Goal: Task Accomplishment & Management: Use online tool/utility

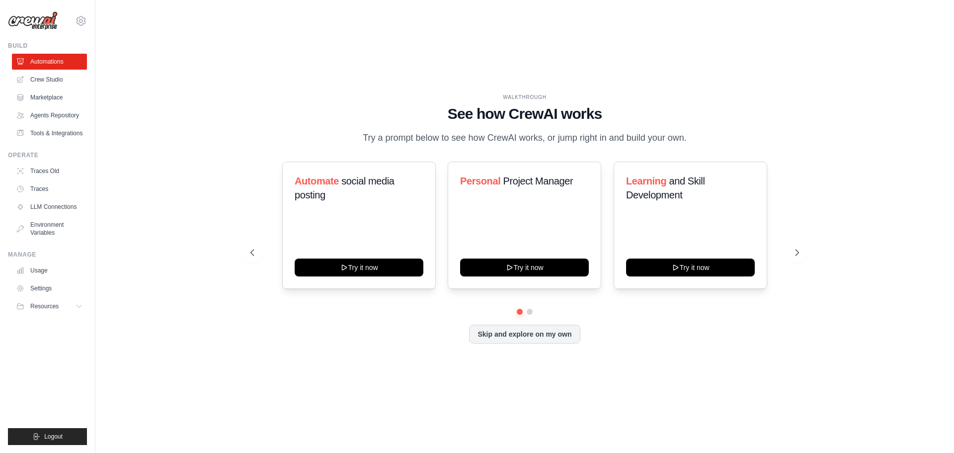
click at [929, 116] on div "WALKTHROUGH See how CrewAI works Try a prompt below to see how CrewAI works, or…" at bounding box center [524, 226] width 827 height 433
click at [799, 250] on icon at bounding box center [798, 252] width 10 height 10
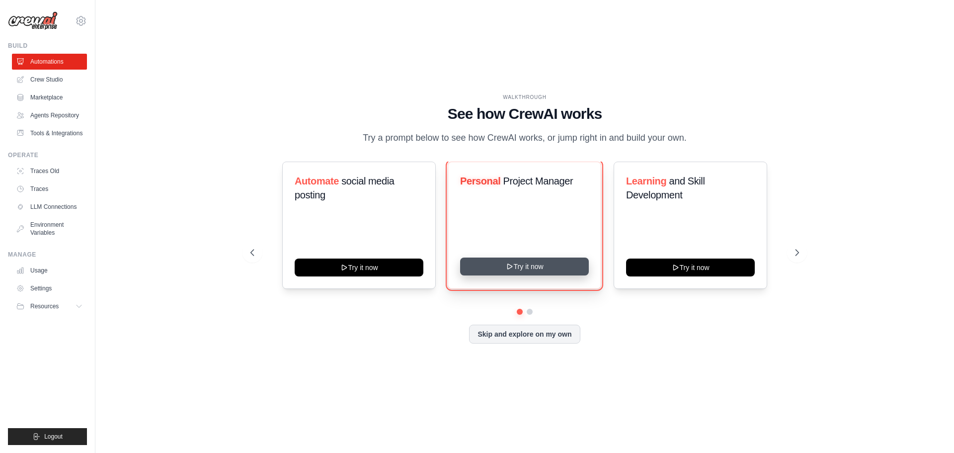
click at [518, 266] on button "Try it now" at bounding box center [524, 266] width 129 height 18
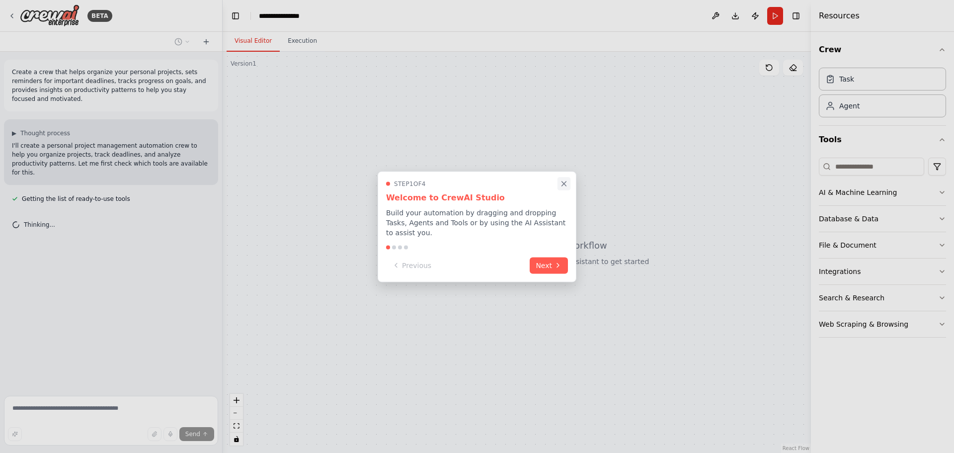
click at [564, 187] on icon "Close walkthrough" at bounding box center [564, 183] width 9 height 9
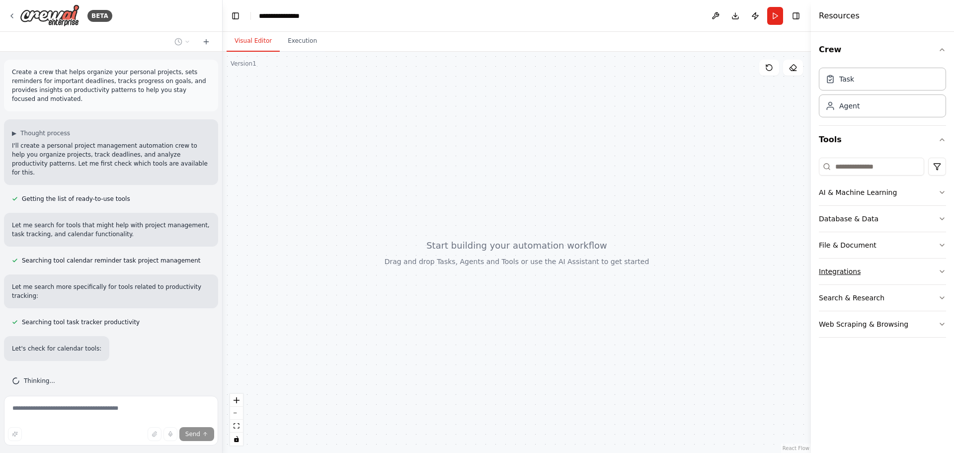
scroll to position [1, 0]
click at [896, 273] on button "Integrations" at bounding box center [882, 271] width 127 height 26
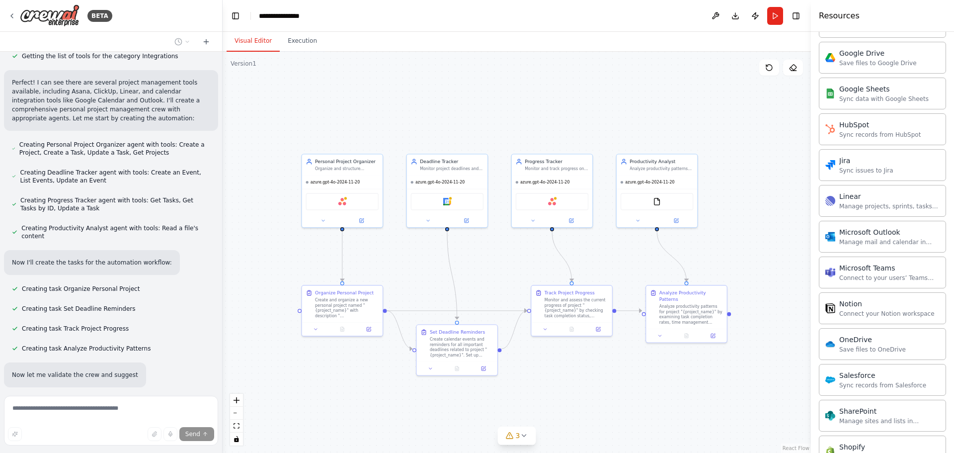
scroll to position [514, 0]
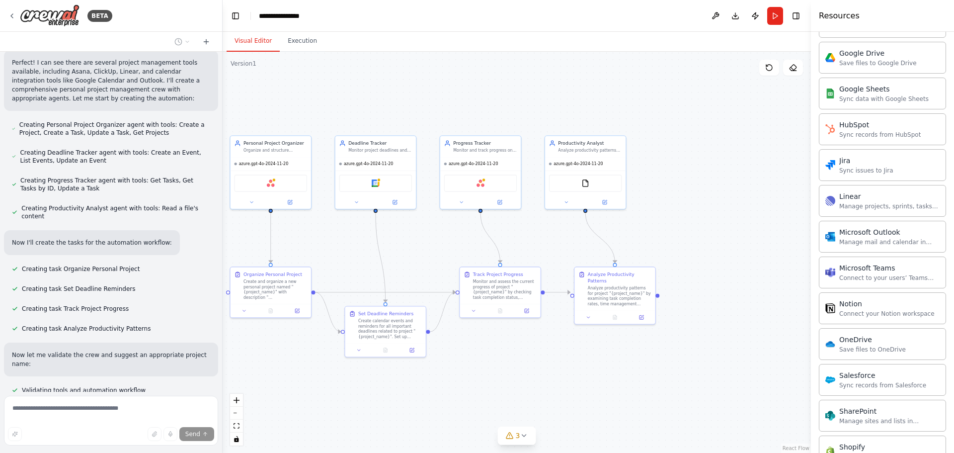
drag, startPoint x: 382, startPoint y: 273, endPoint x: 165, endPoint y: 231, distance: 220.6
click at [165, 231] on div "BETA Create a crew that helps organize your personal projects, sets reminders f…" at bounding box center [477, 226] width 954 height 453
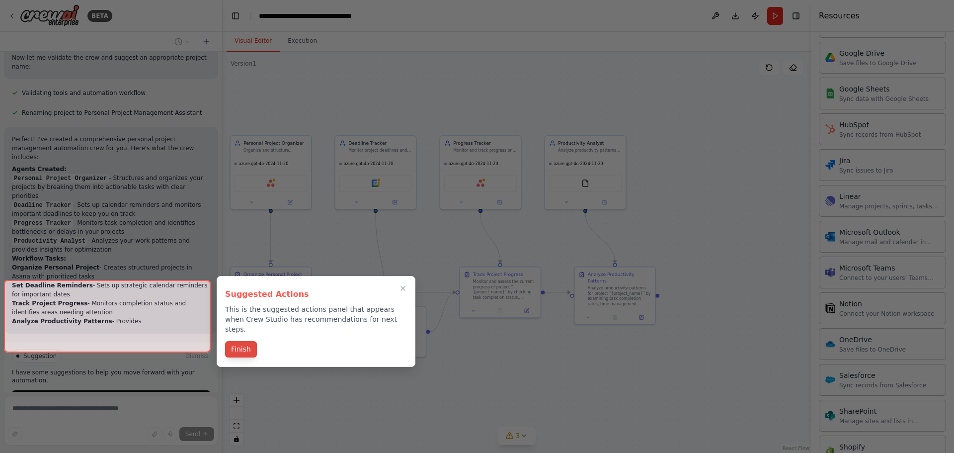
click at [233, 341] on button "Finish" at bounding box center [241, 349] width 32 height 16
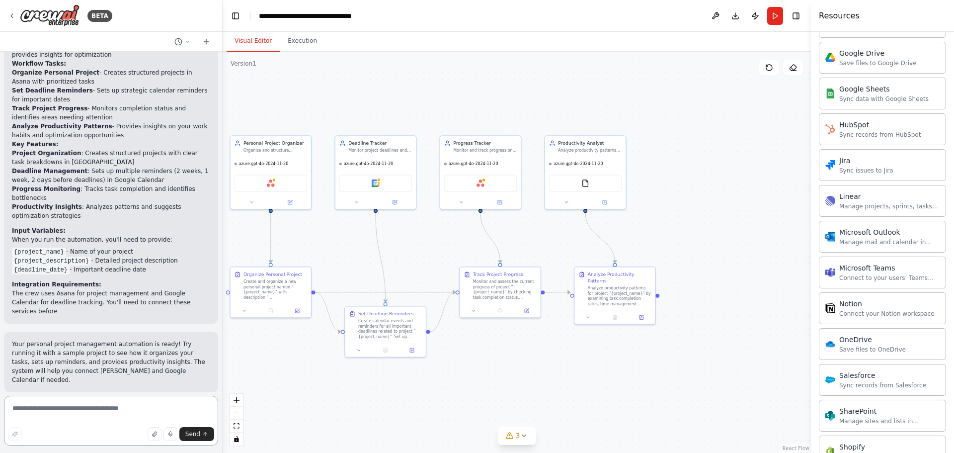
scroll to position [1015, 0]
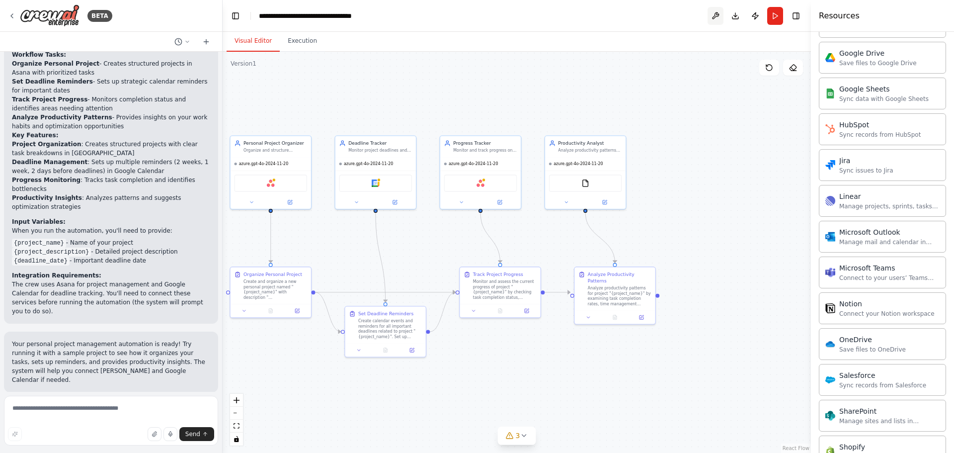
click at [714, 16] on button at bounding box center [716, 16] width 16 height 18
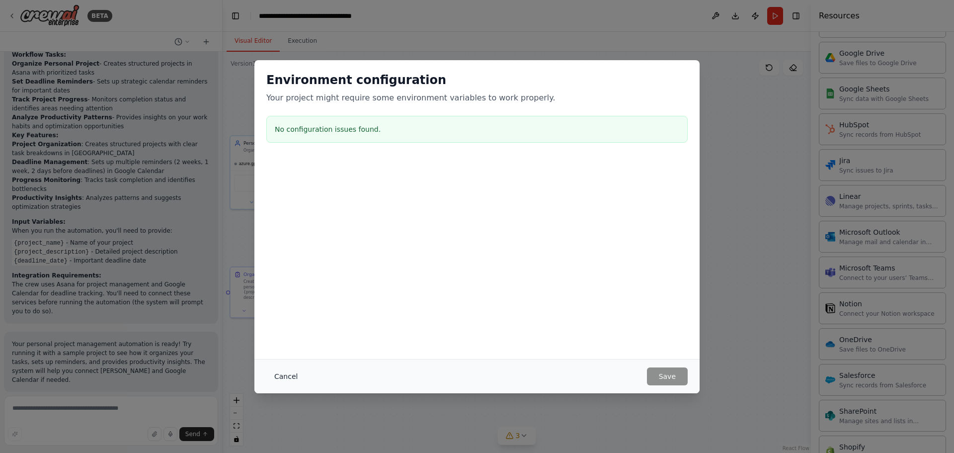
click at [279, 376] on button "Cancel" at bounding box center [285, 376] width 39 height 18
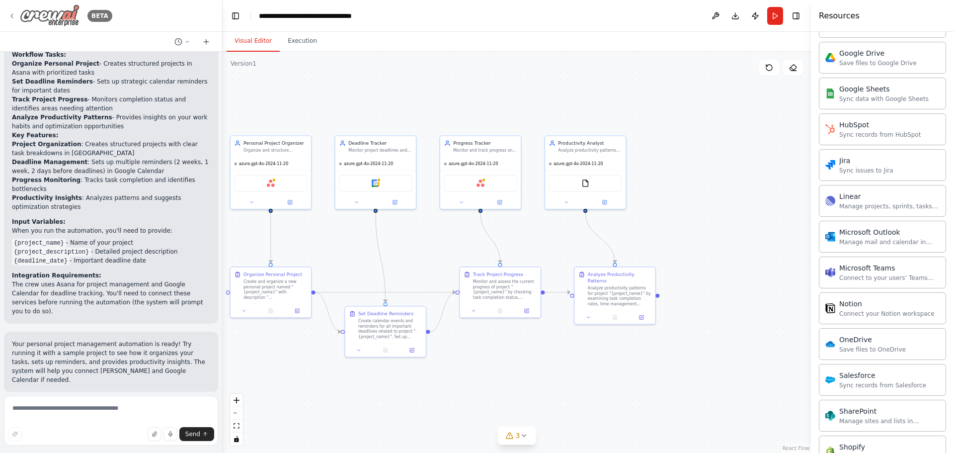
click at [13, 12] on icon at bounding box center [12, 16] width 8 height 8
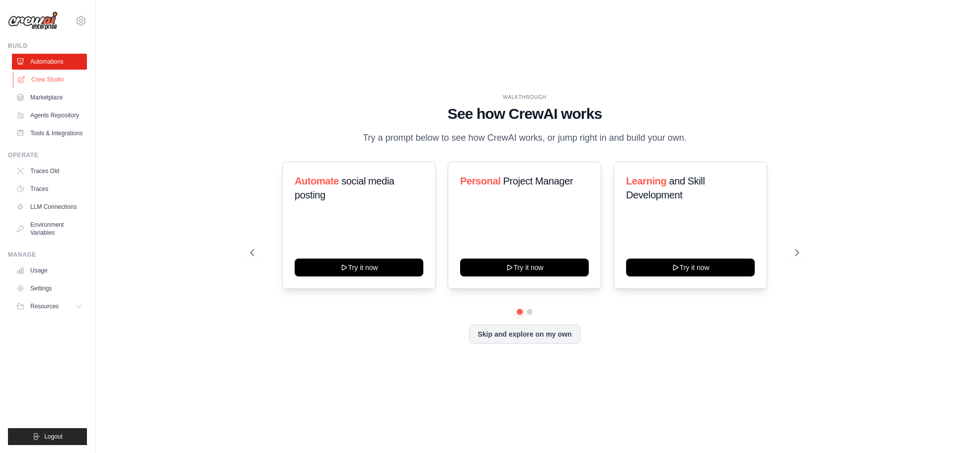
click at [45, 76] on link "Crew Studio" at bounding box center [50, 80] width 75 height 16
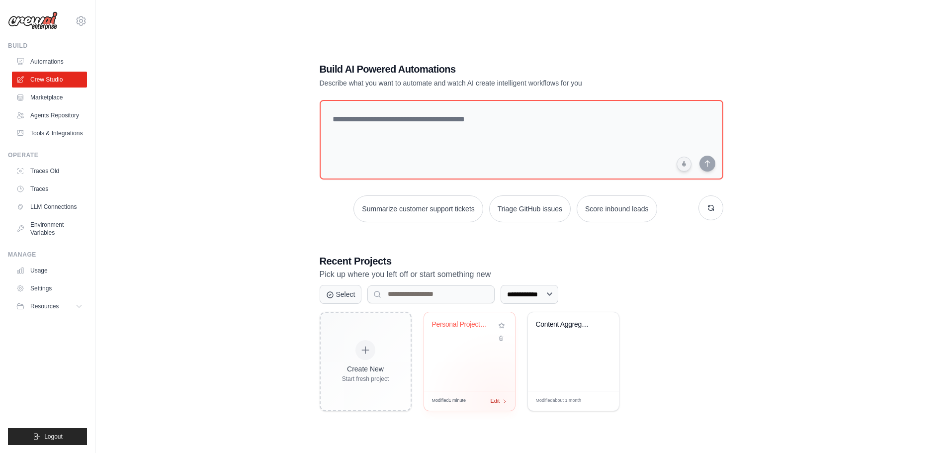
click at [497, 402] on span "Edit" at bounding box center [494, 401] width 9 height 8
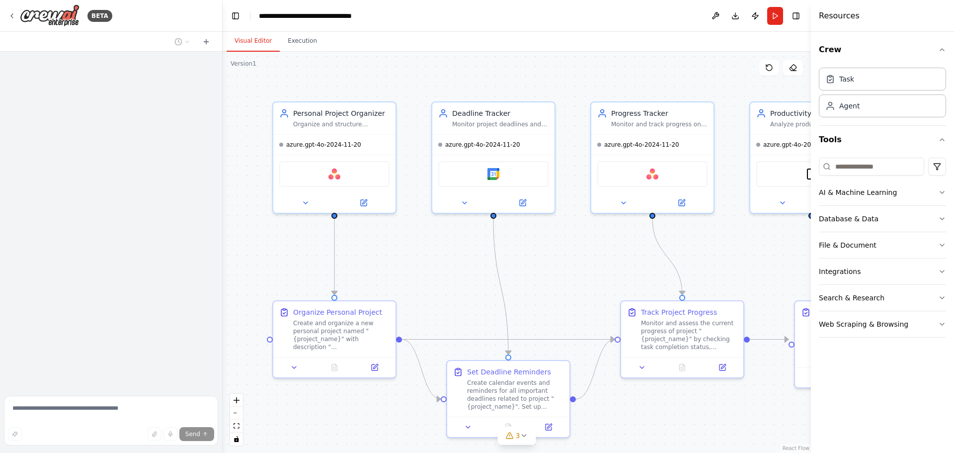
scroll to position [935, 0]
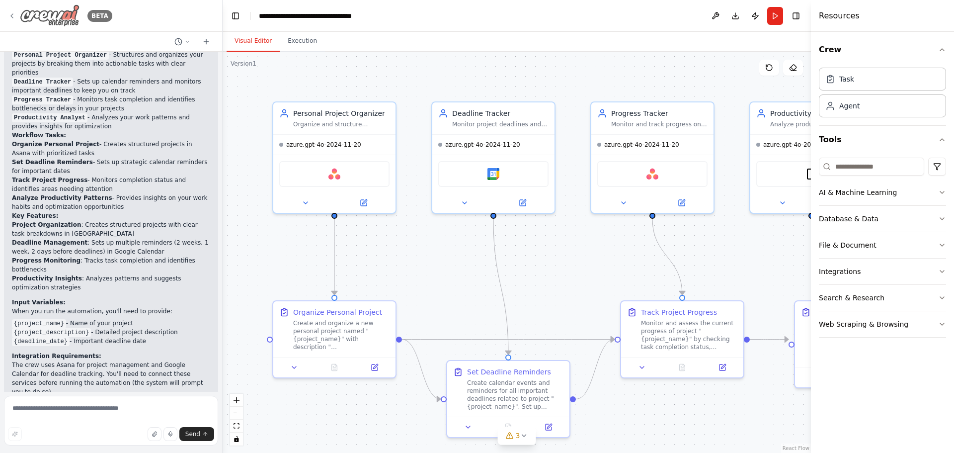
click at [10, 15] on icon at bounding box center [12, 16] width 8 height 8
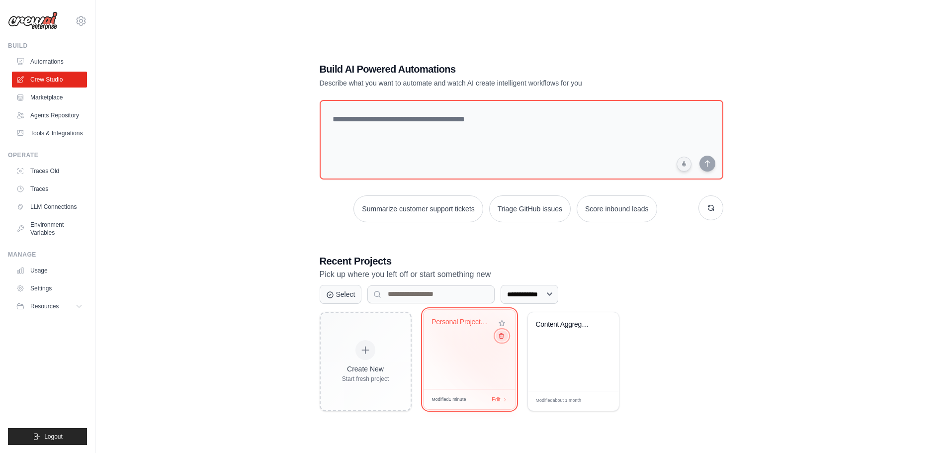
click at [501, 337] on icon at bounding box center [500, 335] width 6 height 6
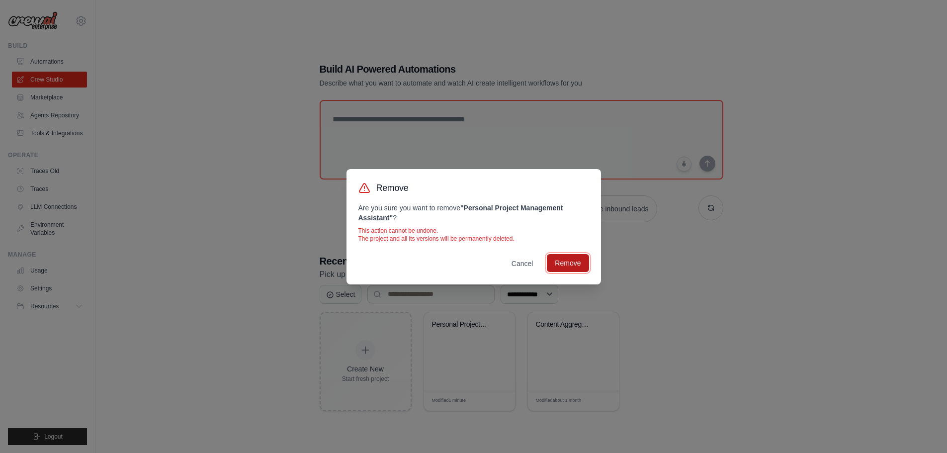
click at [565, 259] on button "Remove" at bounding box center [568, 263] width 42 height 18
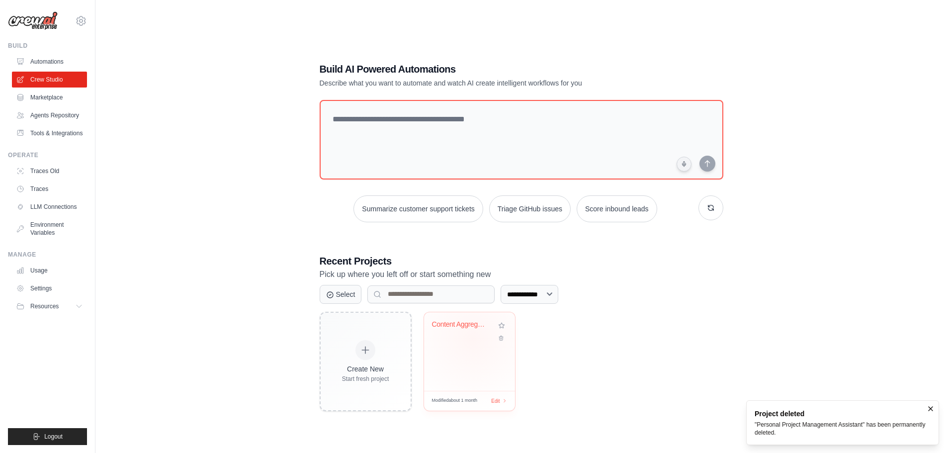
click at [472, 339] on div "Content Aggregation and Vector Stor..." at bounding box center [469, 331] width 75 height 23
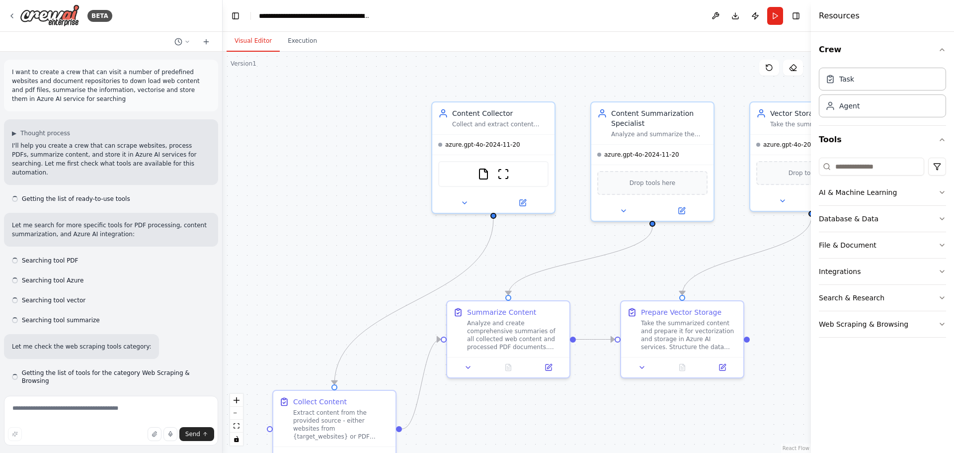
scroll to position [2020, 0]
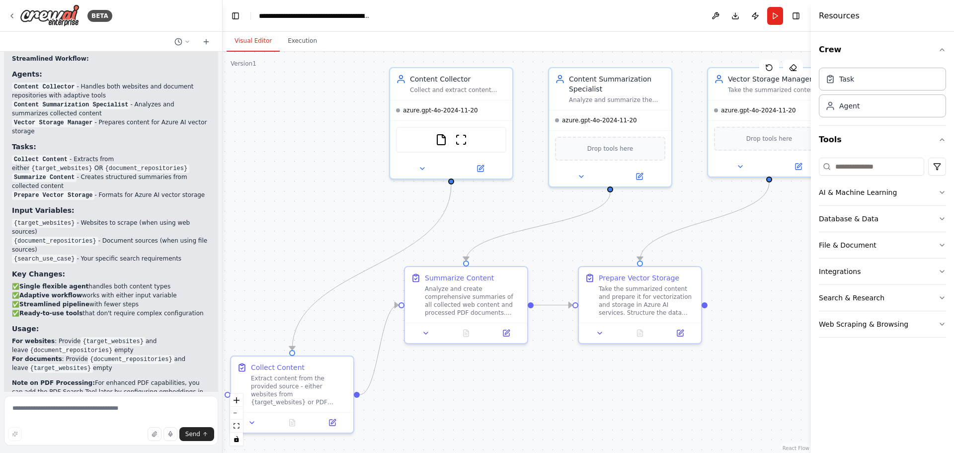
drag, startPoint x: 408, startPoint y: 246, endPoint x: 366, endPoint y: 212, distance: 54.4
click at [366, 212] on div ".deletable-edge-delete-btn { width: 20px; height: 20px; border: 0px solid #ffff…" at bounding box center [517, 252] width 588 height 401
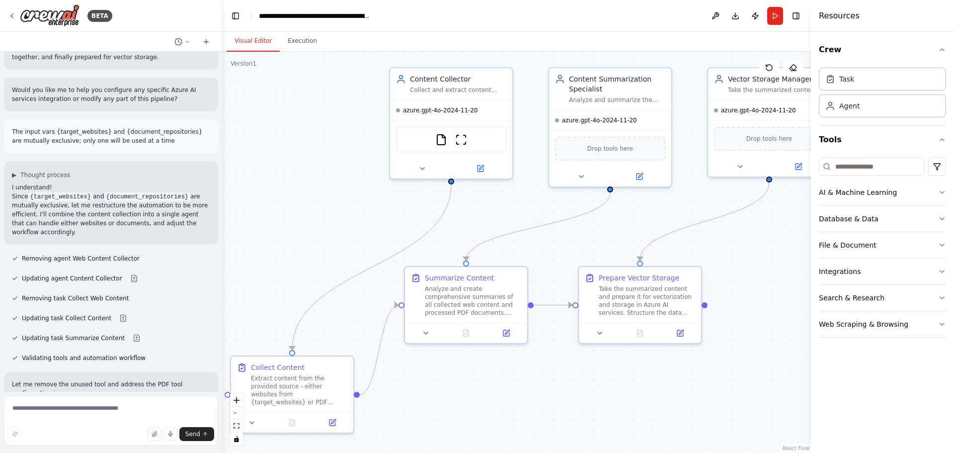
scroll to position [1523, 0]
click at [777, 13] on button "Run" at bounding box center [775, 16] width 16 height 18
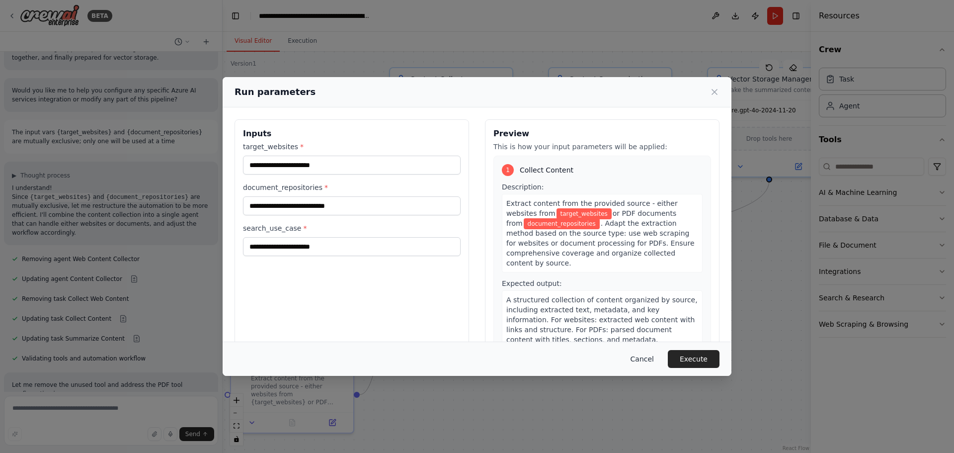
click at [649, 358] on button "Cancel" at bounding box center [642, 359] width 39 height 18
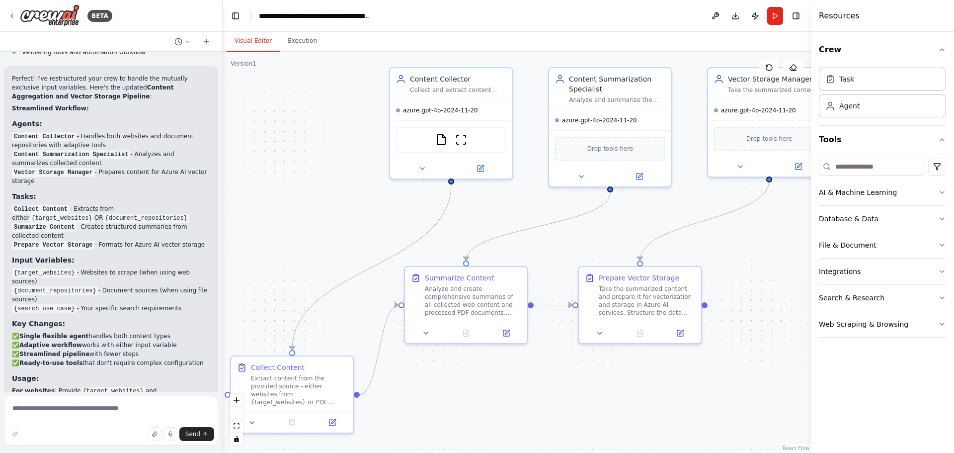
scroll to position [2020, 0]
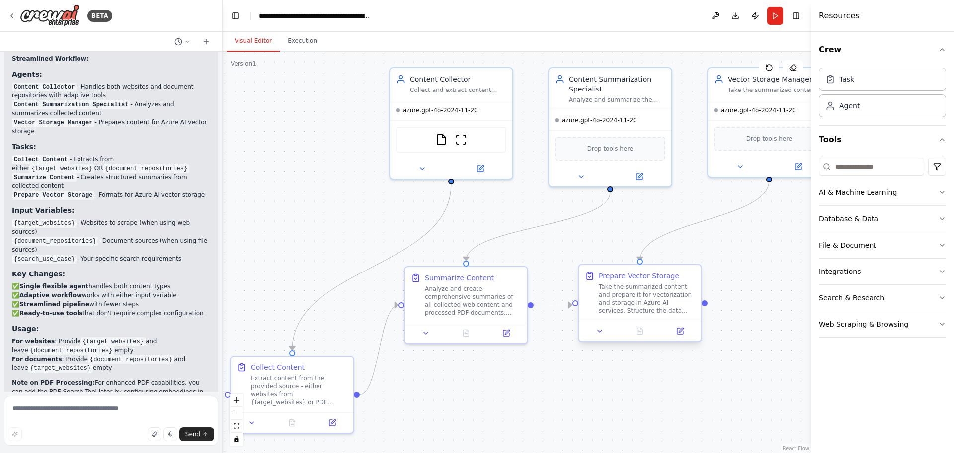
click at [632, 284] on div "Take the summarized content and prepare it for vectorization and storage in Azu…" at bounding box center [647, 299] width 96 height 32
click at [682, 330] on icon at bounding box center [681, 329] width 4 height 4
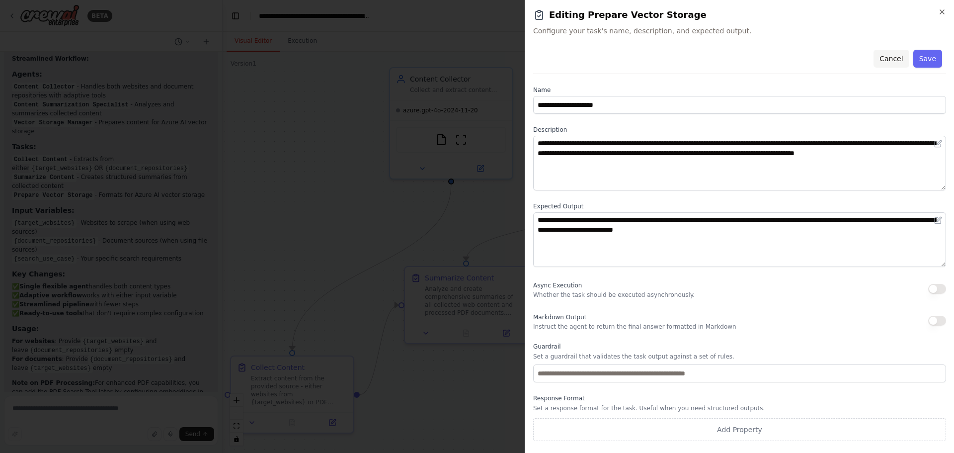
click at [892, 59] on button "Cancel" at bounding box center [891, 59] width 35 height 18
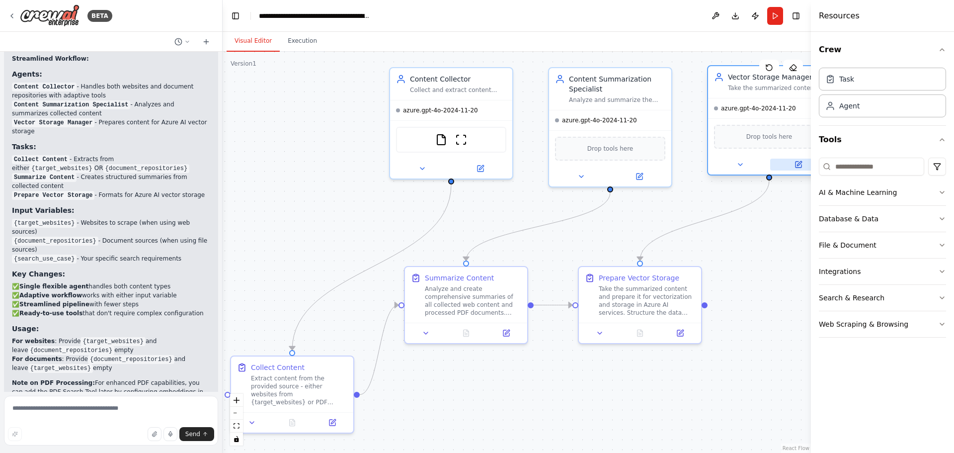
click at [801, 165] on icon at bounding box center [799, 164] width 6 height 6
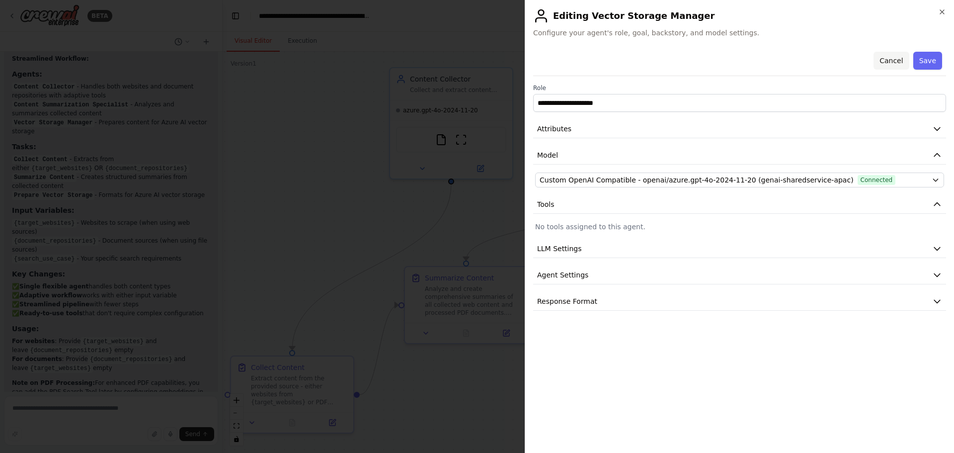
click at [896, 57] on button "Cancel" at bounding box center [891, 61] width 35 height 18
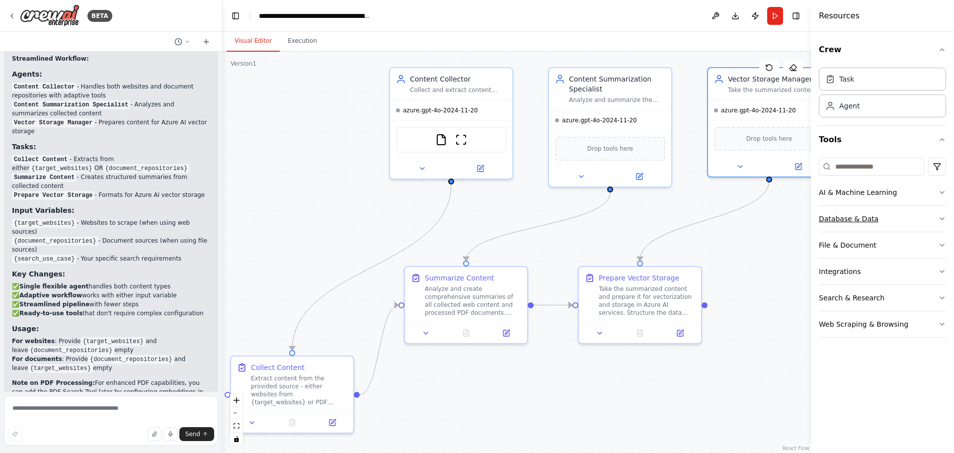
click at [941, 215] on icon "button" at bounding box center [942, 219] width 8 height 8
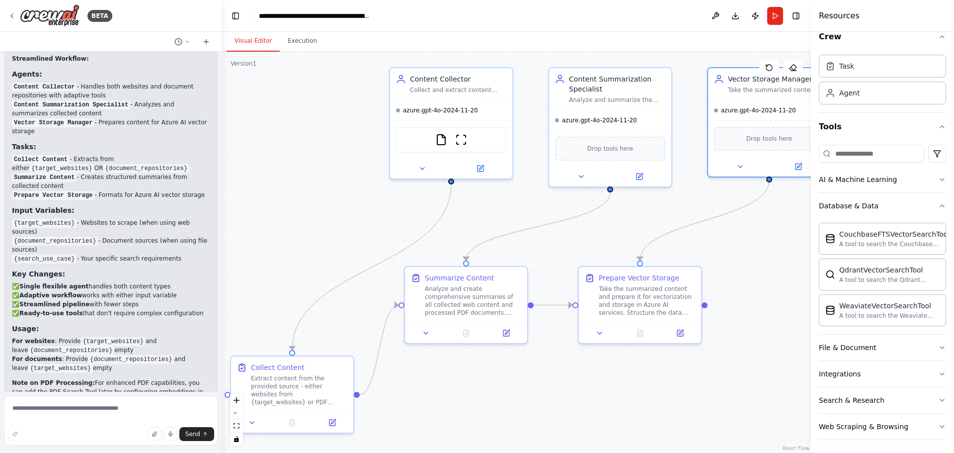
scroll to position [16, 0]
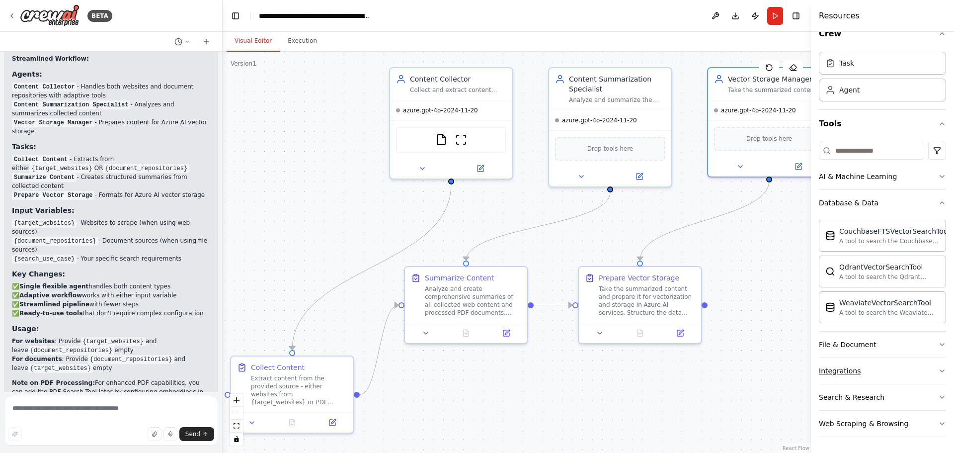
click at [935, 366] on button "Integrations" at bounding box center [882, 371] width 127 height 26
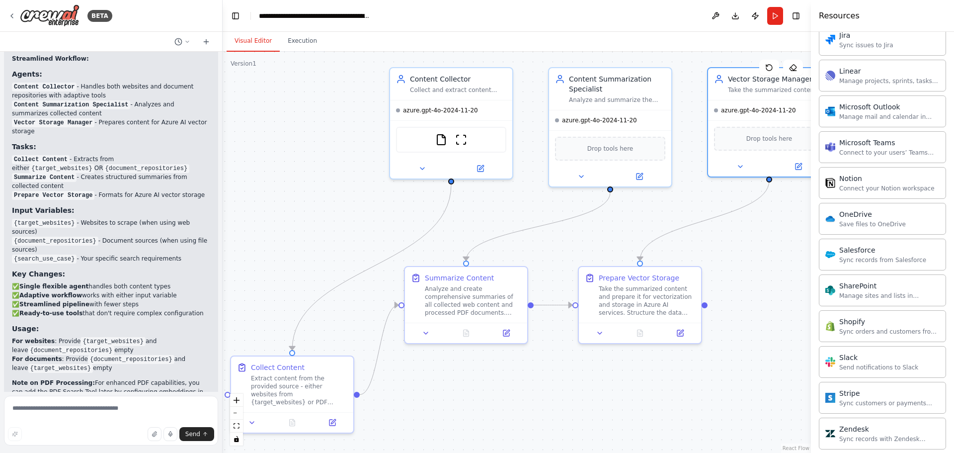
scroll to position [811, 0]
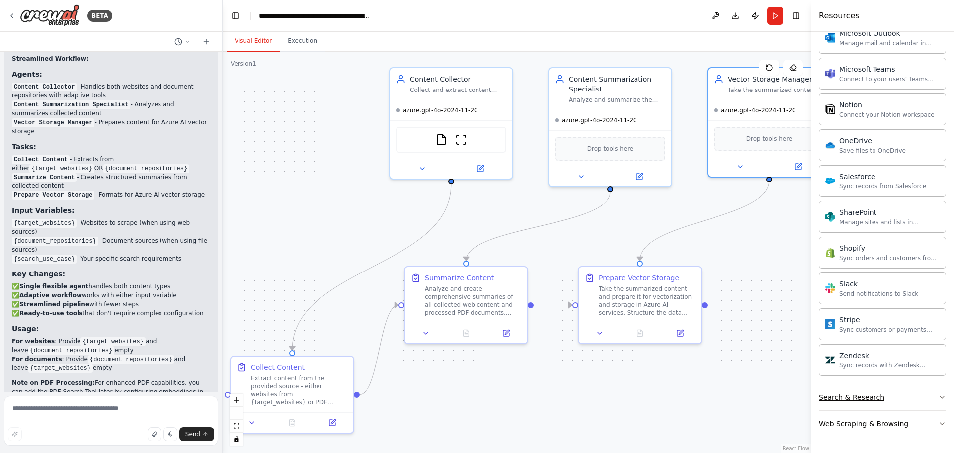
click at [938, 394] on icon "button" at bounding box center [942, 397] width 8 height 8
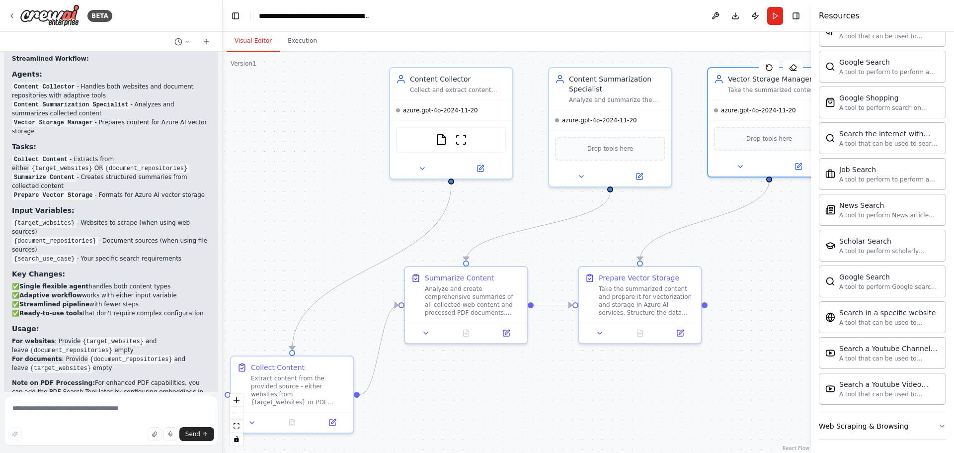
scroll to position [1320, 0]
click at [938, 420] on icon "button" at bounding box center [942, 423] width 8 height 8
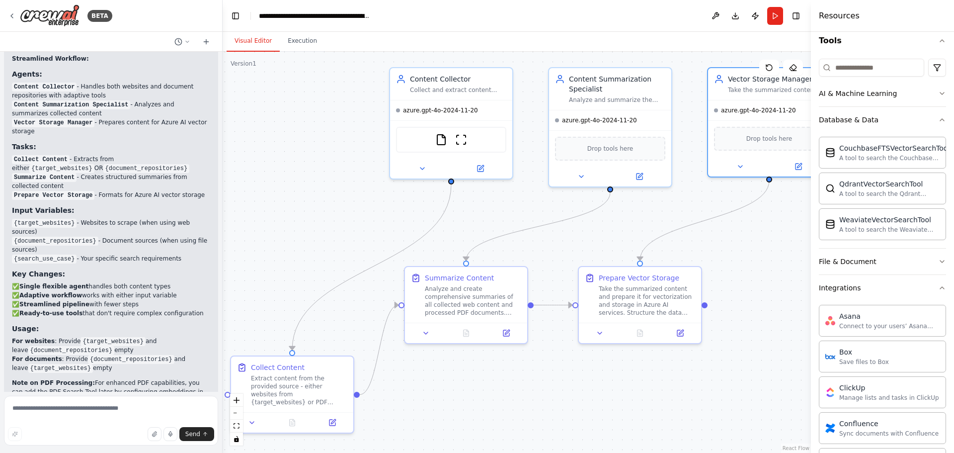
scroll to position [0, 0]
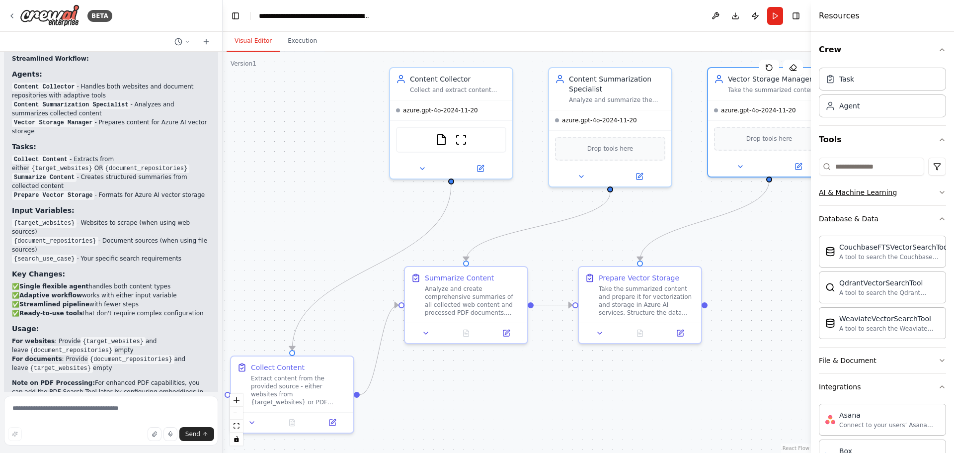
click at [938, 191] on icon "button" at bounding box center [942, 192] width 8 height 8
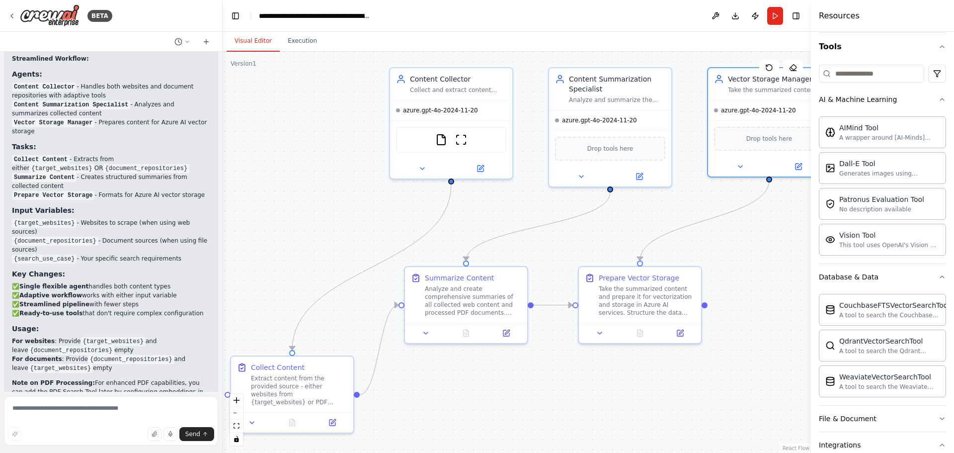
scroll to position [99, 0]
